Goal: Task Accomplishment & Management: Use online tool/utility

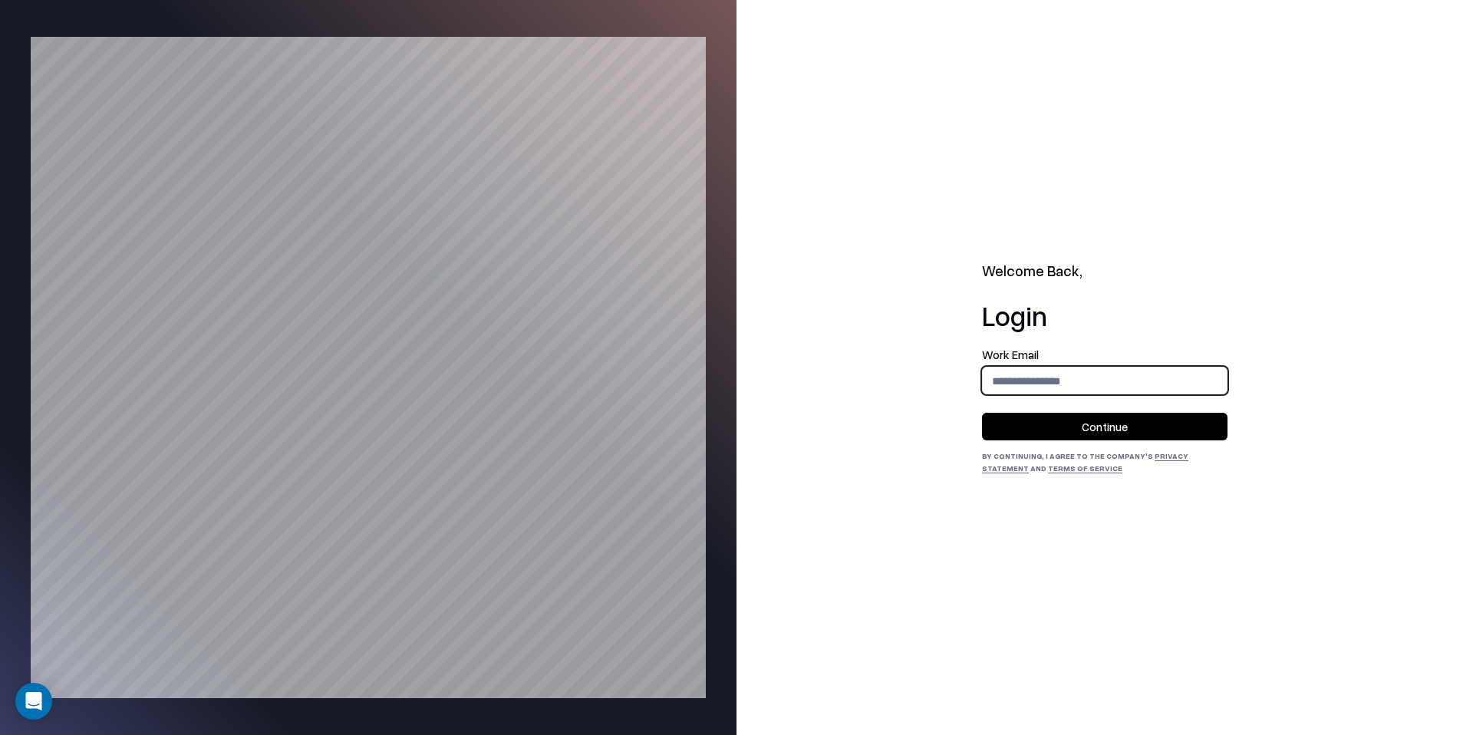
click at [1134, 389] on input "email" at bounding box center [1105, 381] width 244 height 28
type input "**********"
click at [1107, 423] on button "Continue" at bounding box center [1104, 427] width 245 height 28
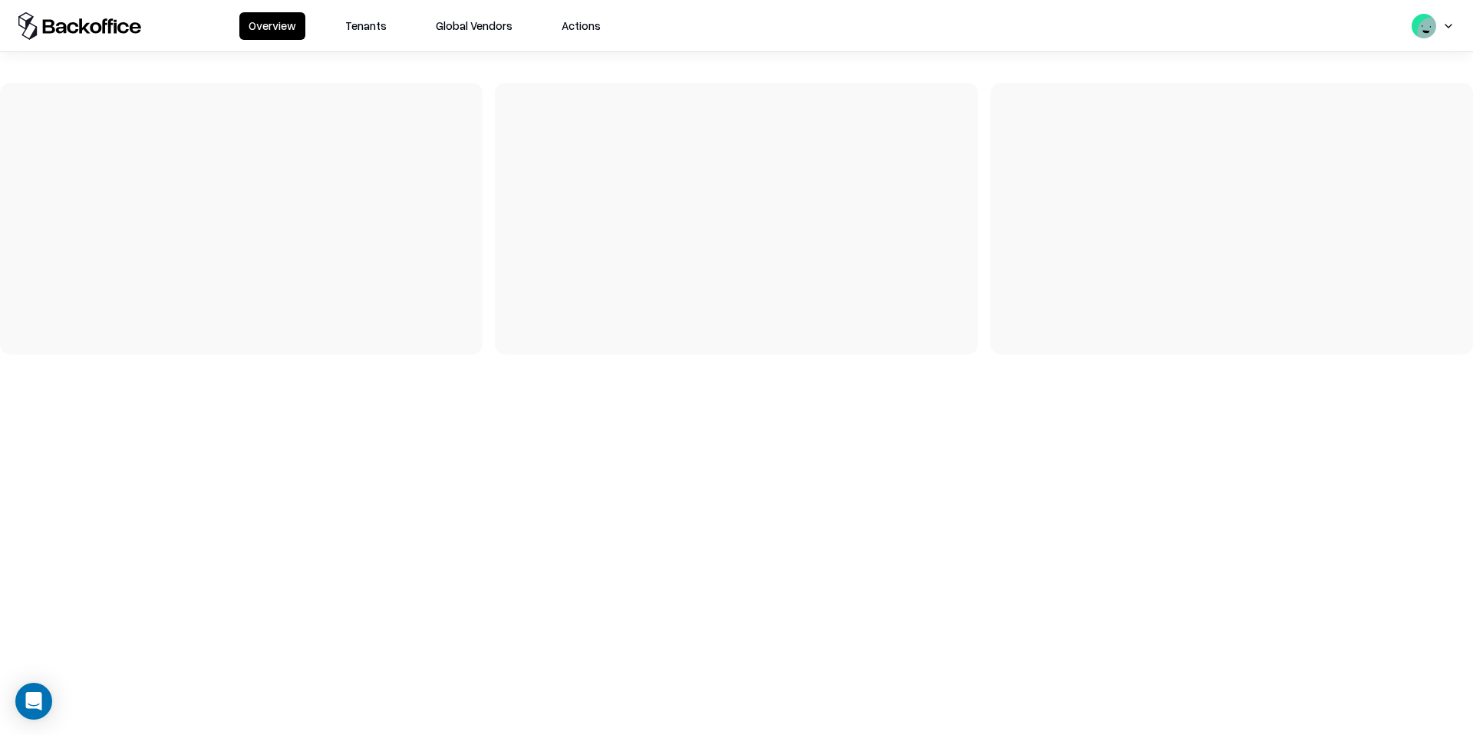
click at [374, 25] on button "Tenants" at bounding box center [366, 26] width 60 height 28
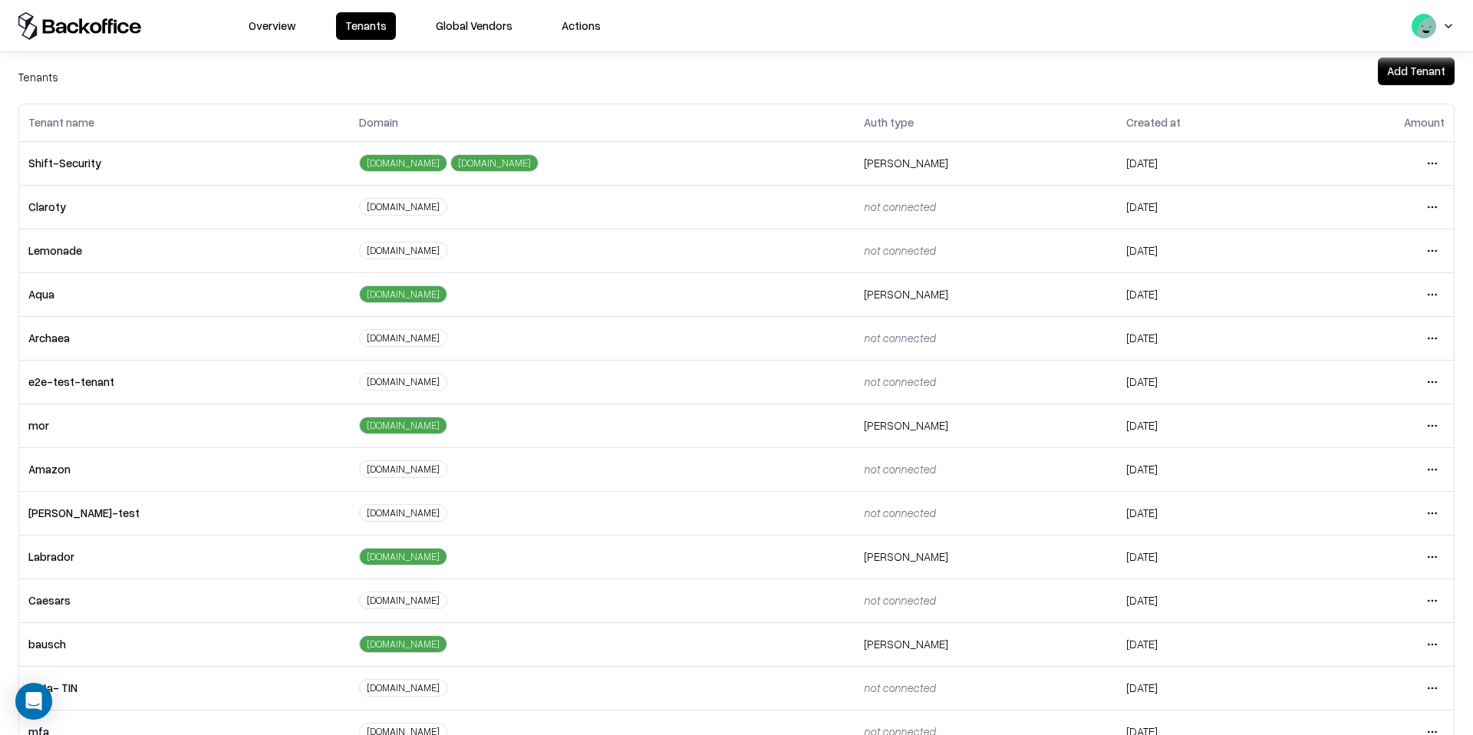
scroll to position [85, 0]
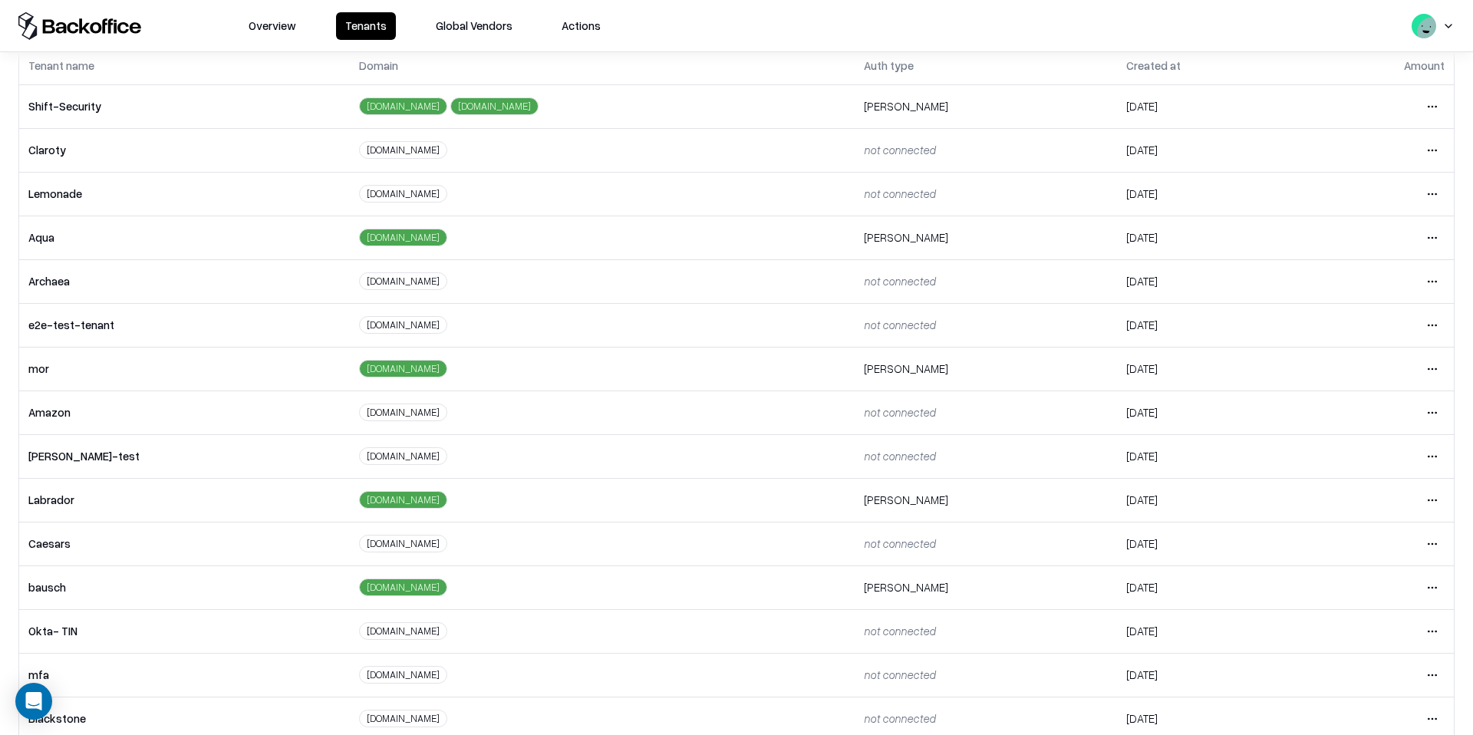
click at [187, 582] on td "bausch" at bounding box center [184, 587] width 331 height 44
click at [1428, 586] on html "Overview Tenants Global Vendors Actions Tenants Add Tenant Tenant name Domain A…" at bounding box center [736, 367] width 1473 height 735
click at [1342, 516] on div "Login to tenant" at bounding box center [1368, 521] width 166 height 31
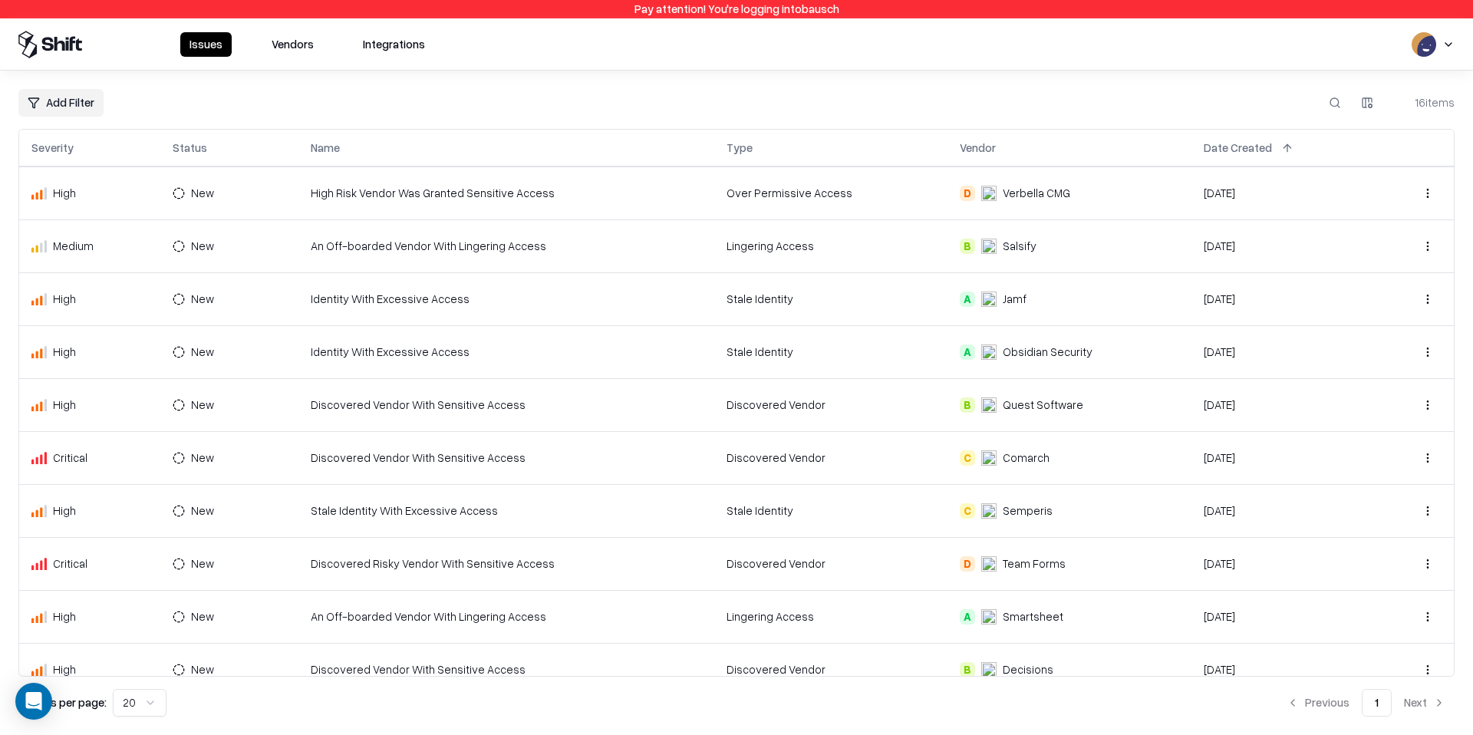
click at [304, 46] on button "Vendors" at bounding box center [292, 44] width 61 height 25
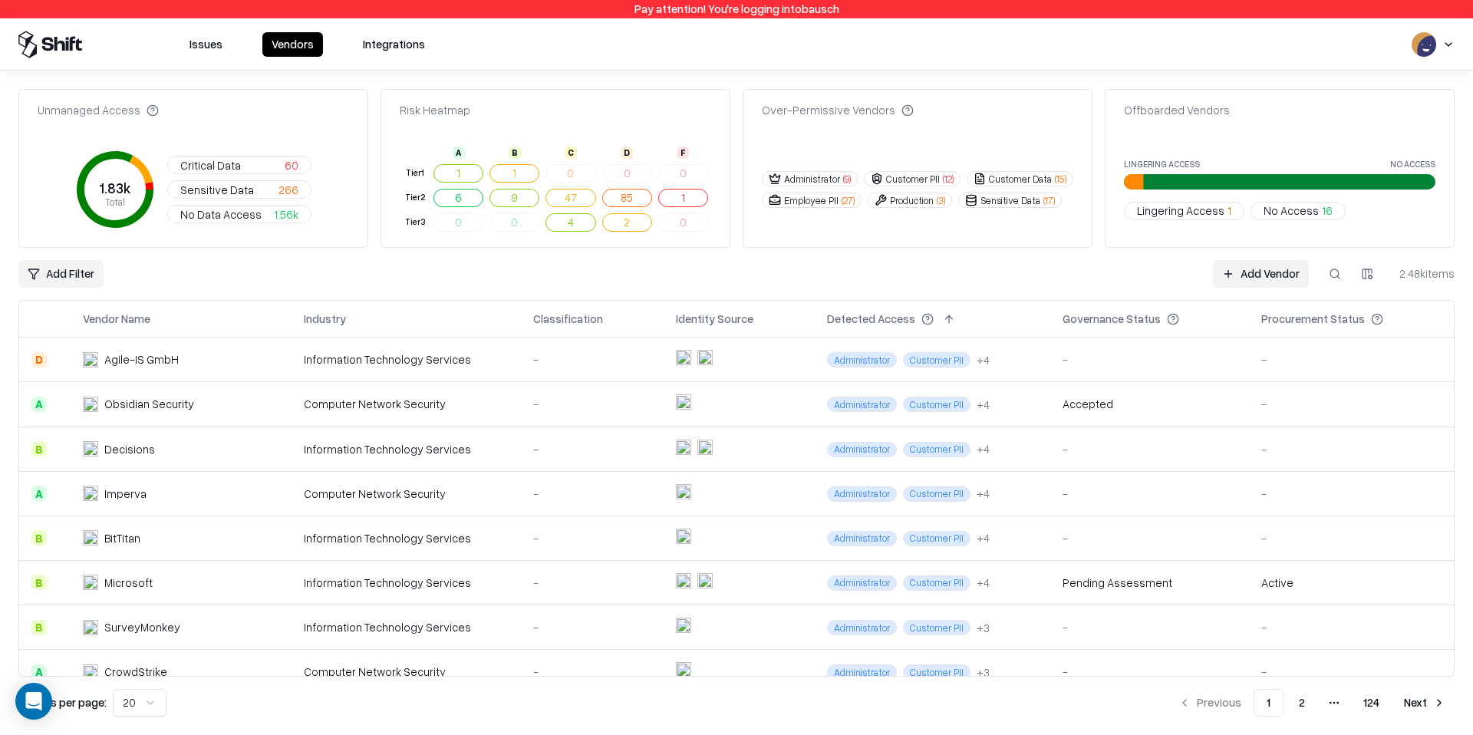
click at [1233, 279] on link "Add Vendor" at bounding box center [1261, 274] width 96 height 28
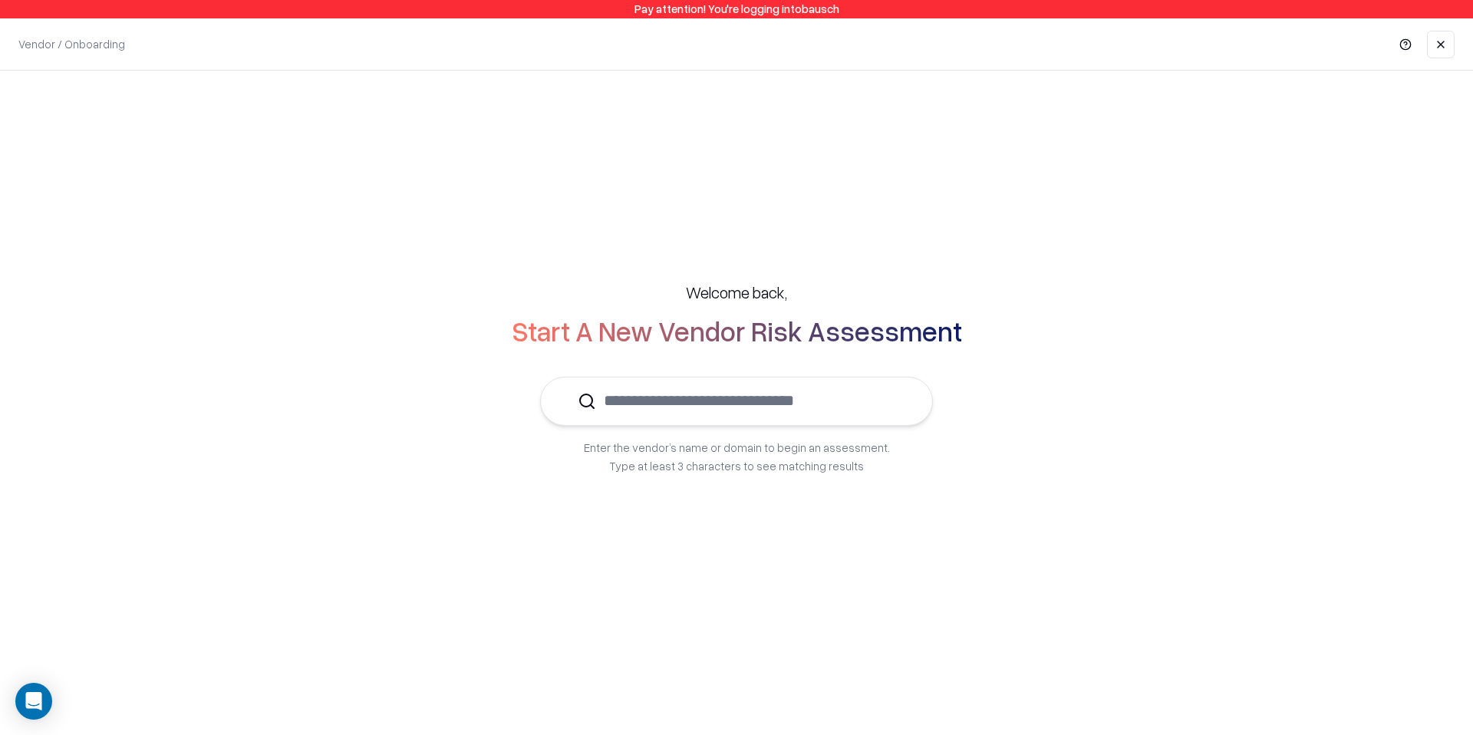
click at [640, 403] on input "text" at bounding box center [745, 400] width 299 height 47
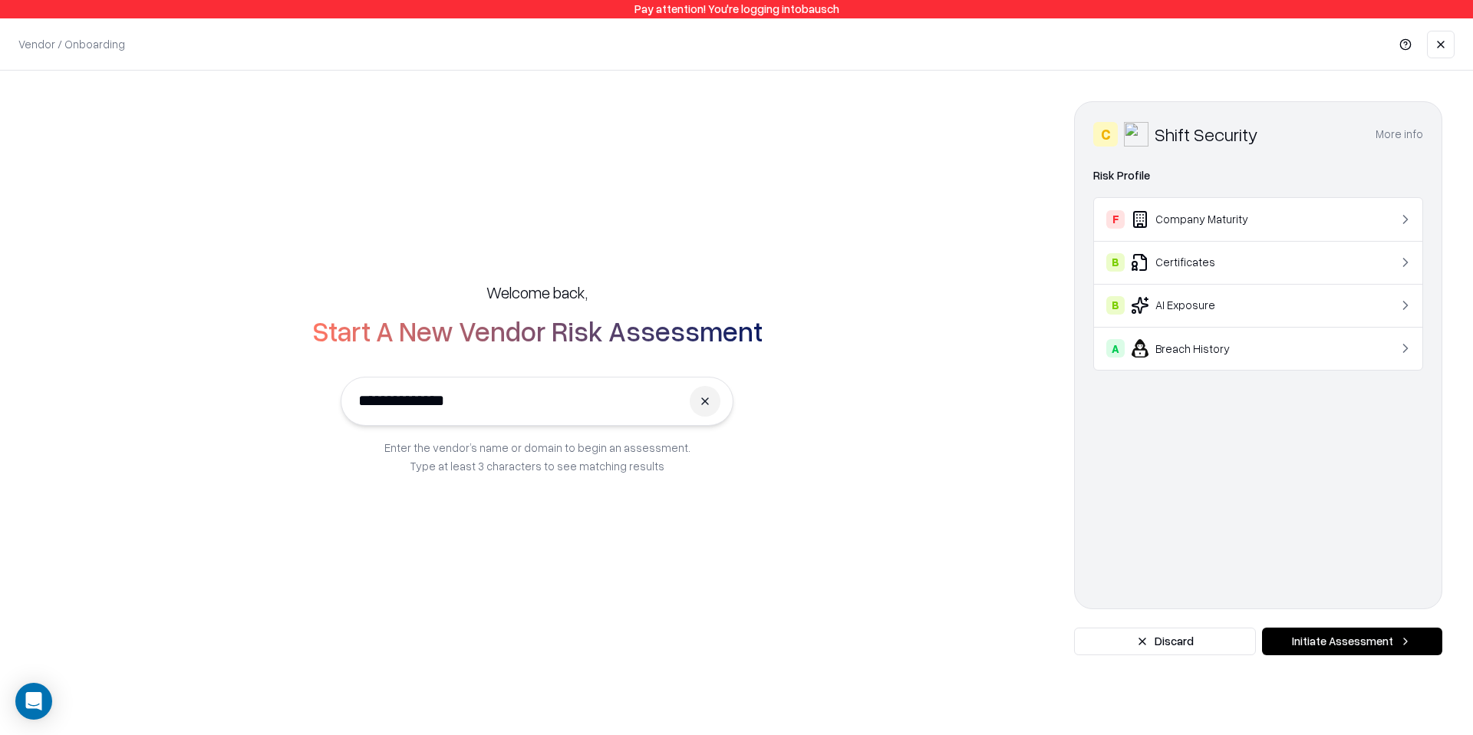
type input "**********"
click at [1384, 639] on button "Initiate Assessment" at bounding box center [1352, 641] width 180 height 28
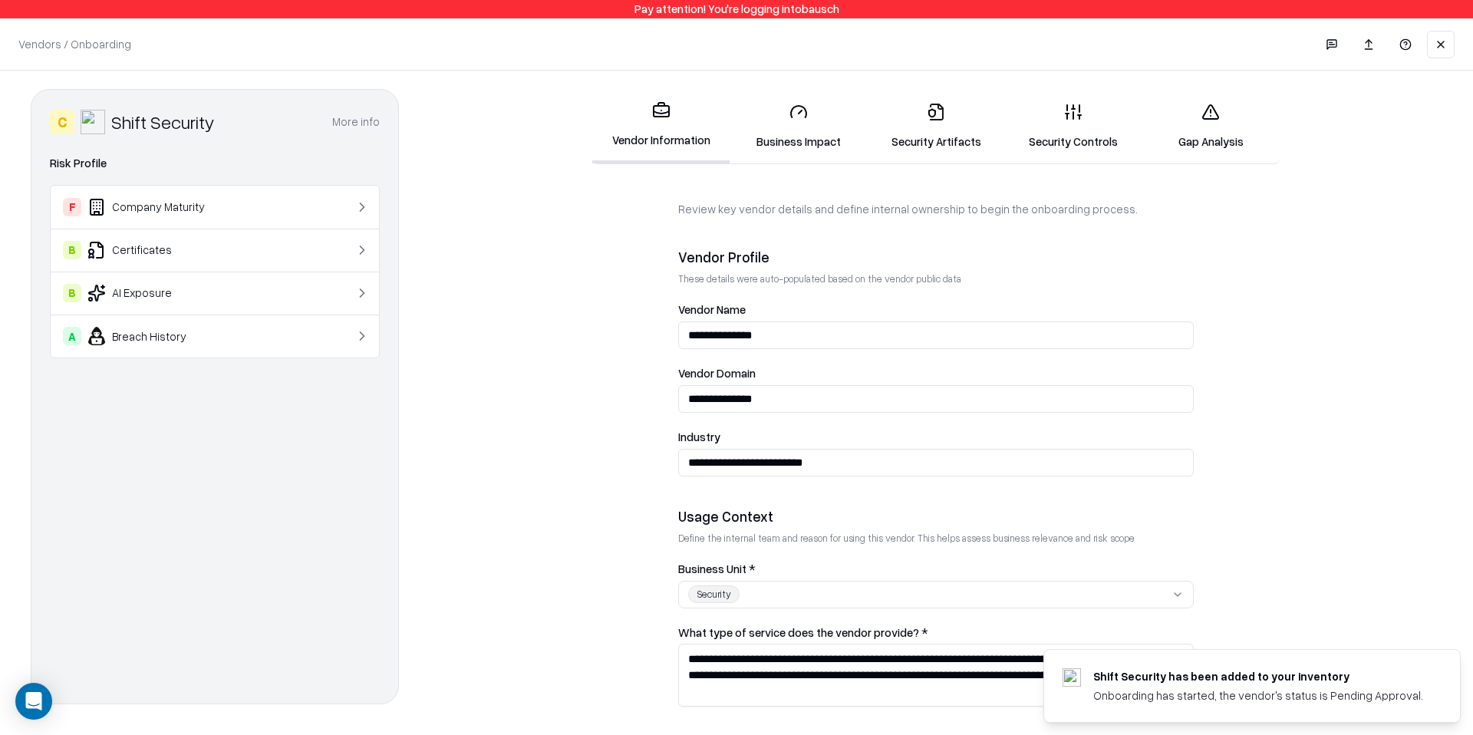
click at [801, 114] on icon at bounding box center [798, 112] width 18 height 18
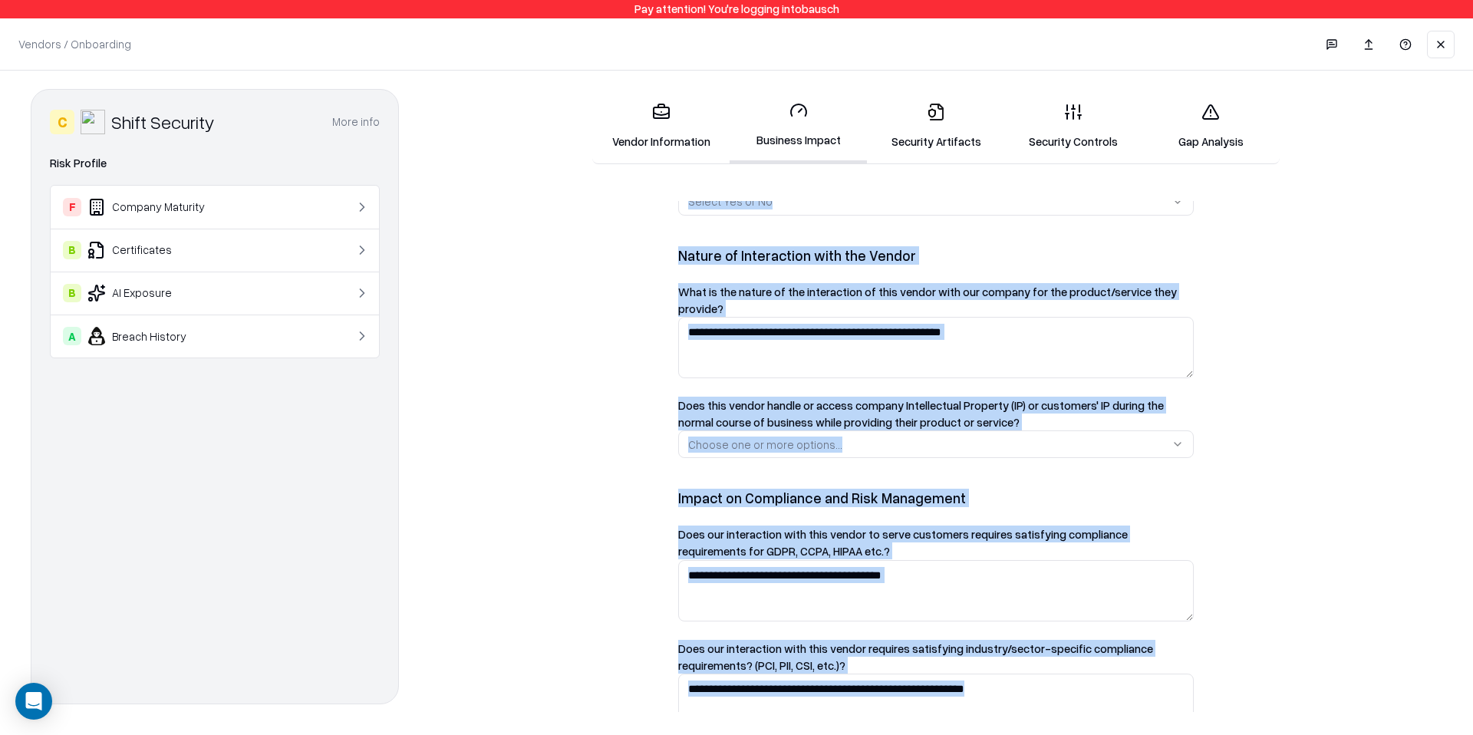
scroll to position [1272, 0]
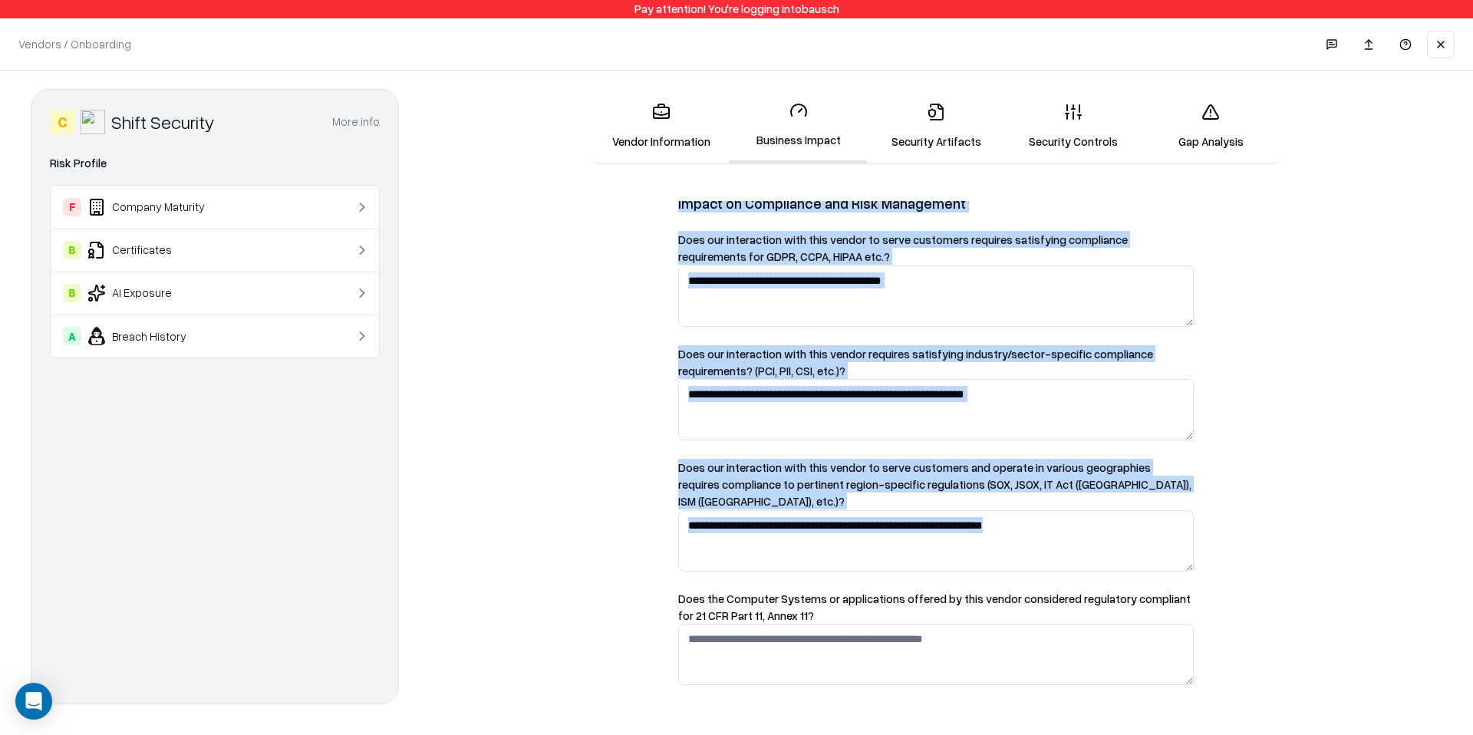
drag, startPoint x: 678, startPoint y: 352, endPoint x: 839, endPoint y: 716, distance: 398.4
click at [839, 716] on div "C Shift Security More info Domain [DOMAIN_NAME] Industry computer & network sec…" at bounding box center [736, 401] width 1473 height 660
copy div "Business Impact Assessment Provide details about the vendor's access, sensitivi…"
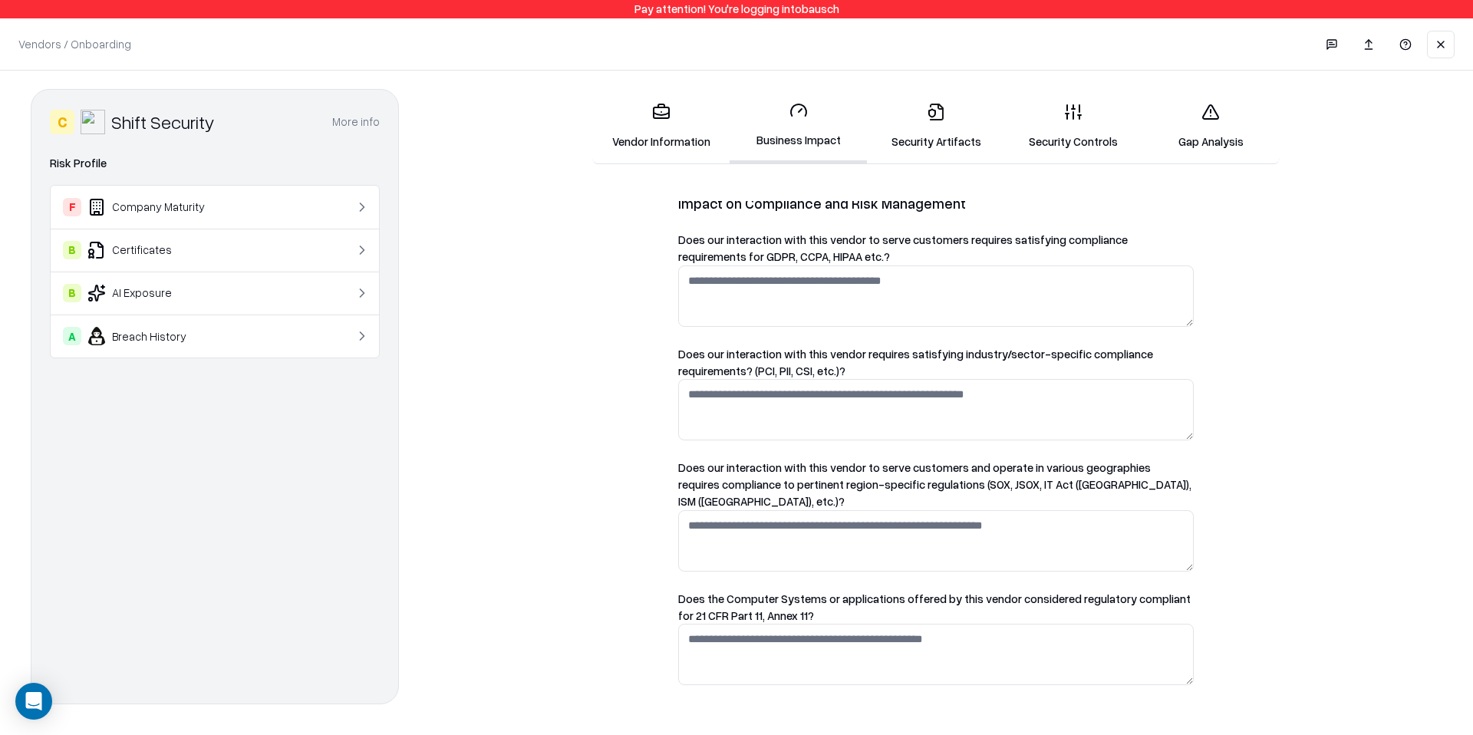
click at [1243, 228] on form "Assess how this vendor may impact your business operations and data. The risk t…" at bounding box center [936, 456] width 1012 height 511
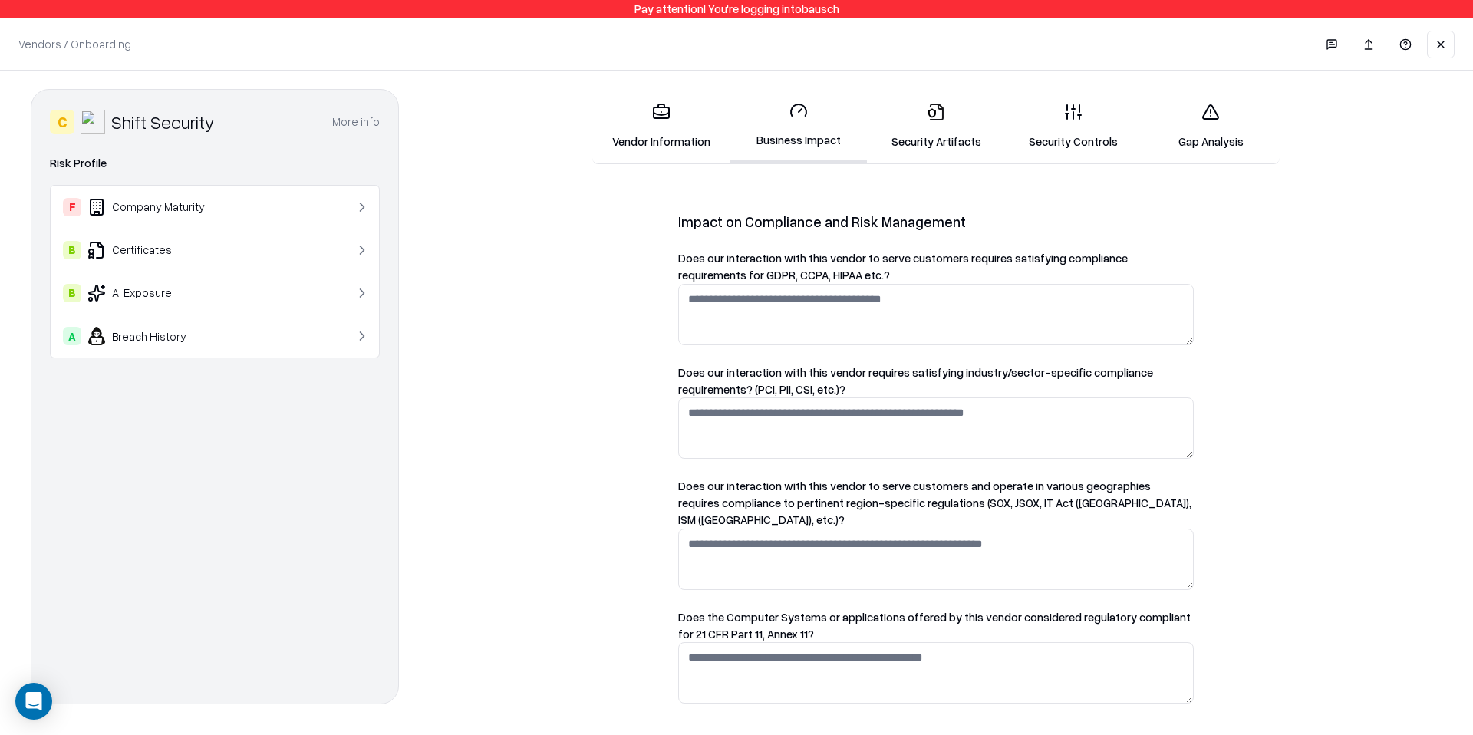
scroll to position [1253, 0]
